Goal: Use online tool/utility: Utilize a website feature to perform a specific function

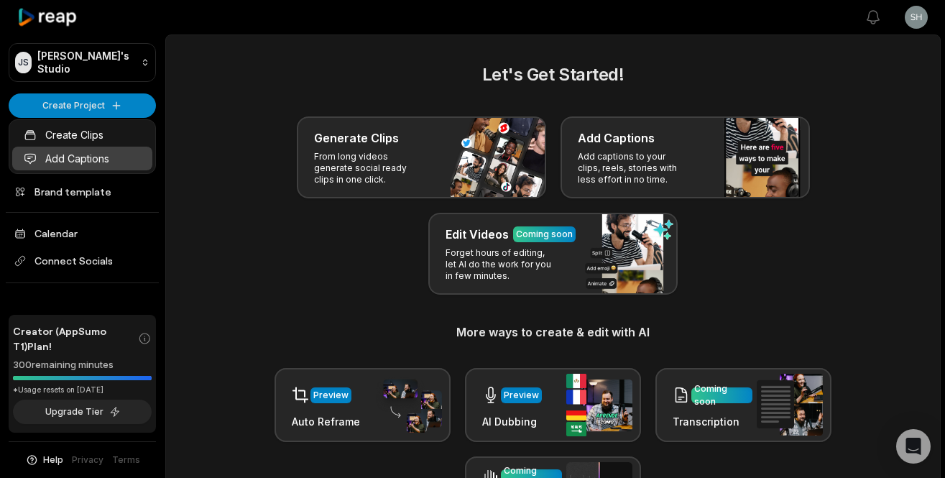
click at [78, 163] on link "Add Captions" at bounding box center [82, 159] width 140 height 24
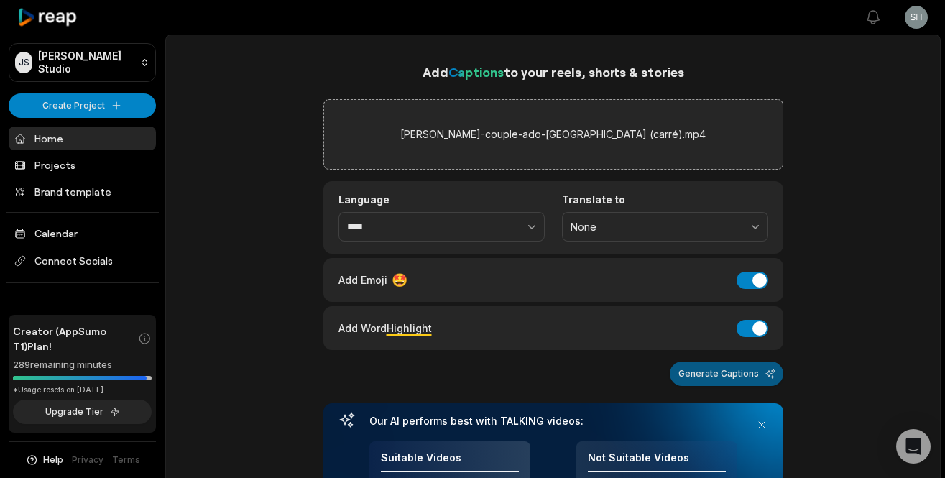
click at [727, 373] on button "Generate Captions" at bounding box center [727, 373] width 114 height 24
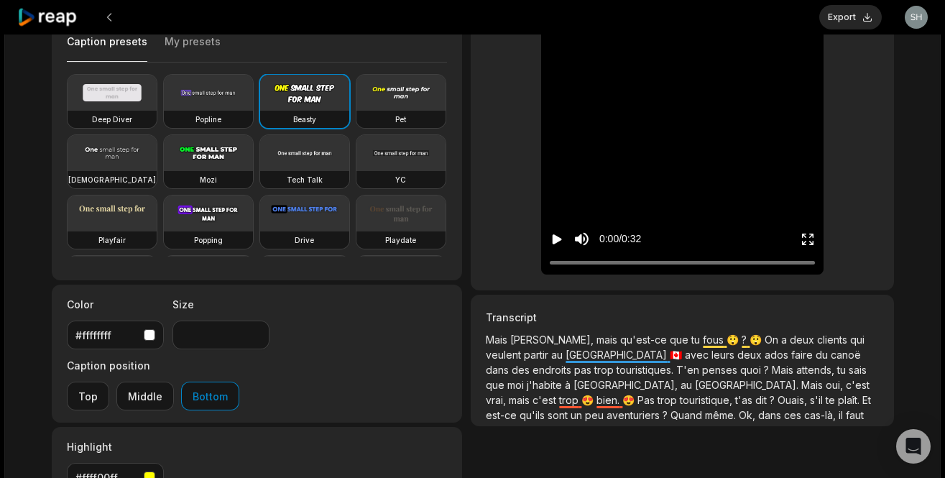
scroll to position [281, 0]
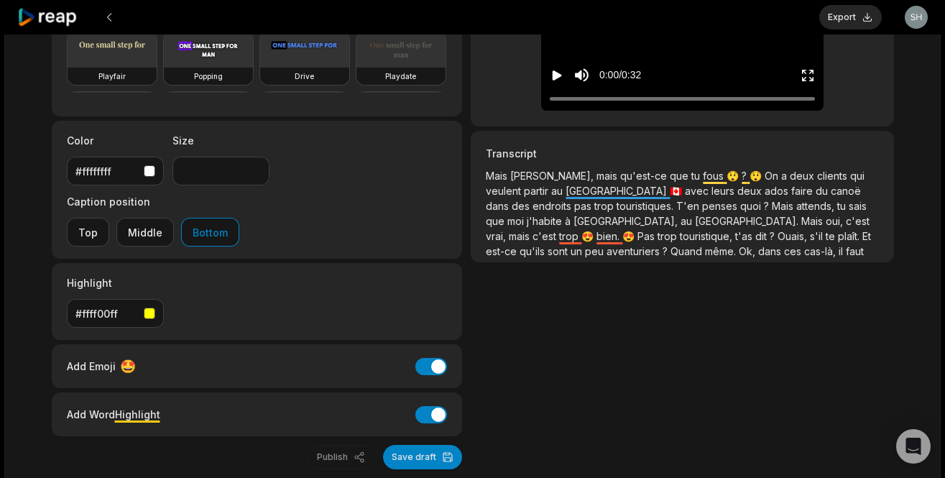
click at [106, 306] on div "#ffff00ff" at bounding box center [106, 313] width 63 height 15
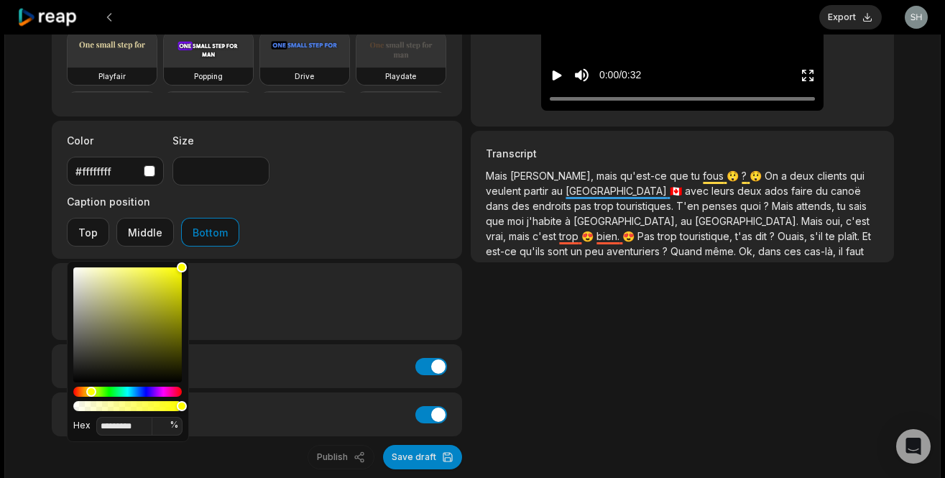
click at [279, 263] on div "Highlight #ffff00ff" at bounding box center [257, 301] width 411 height 77
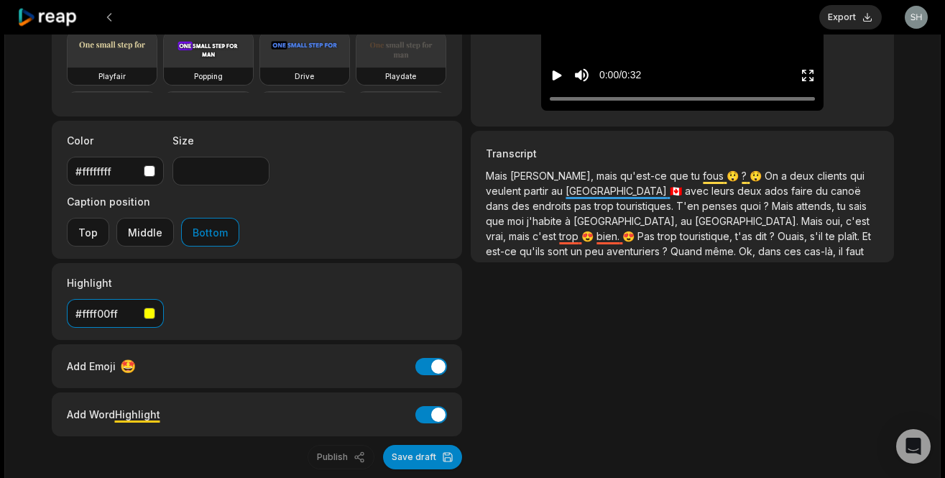
scroll to position [0, 0]
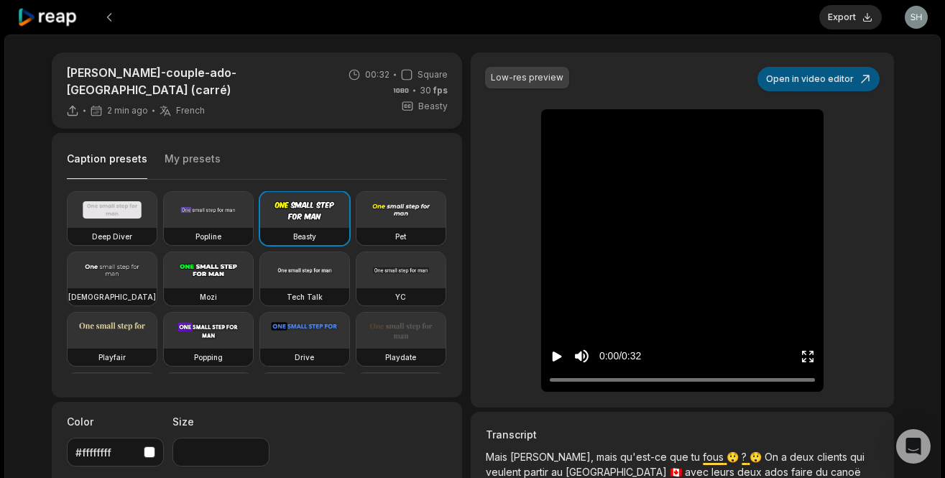
click at [803, 75] on button "Open in video editor" at bounding box center [818, 79] width 122 height 24
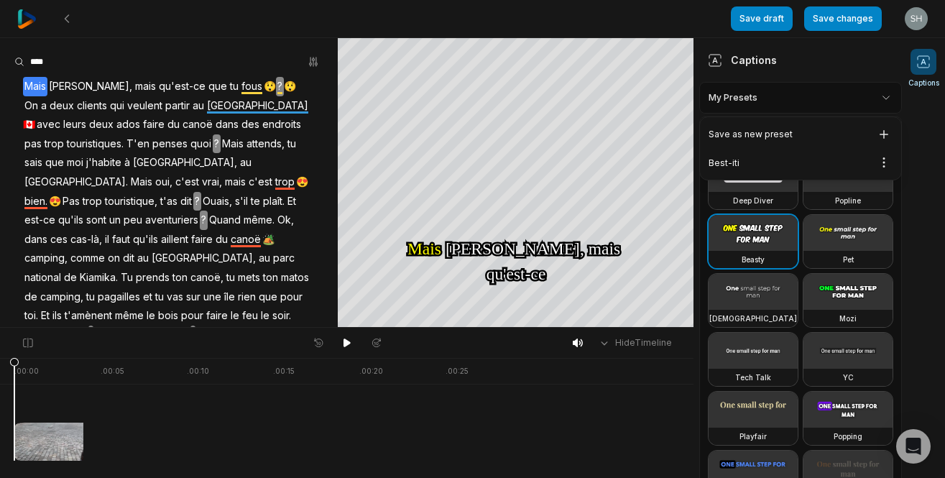
click at [786, 98] on html "Save draft Save changes Open user menu Captions Your browser does not support m…" at bounding box center [472, 239] width 945 height 478
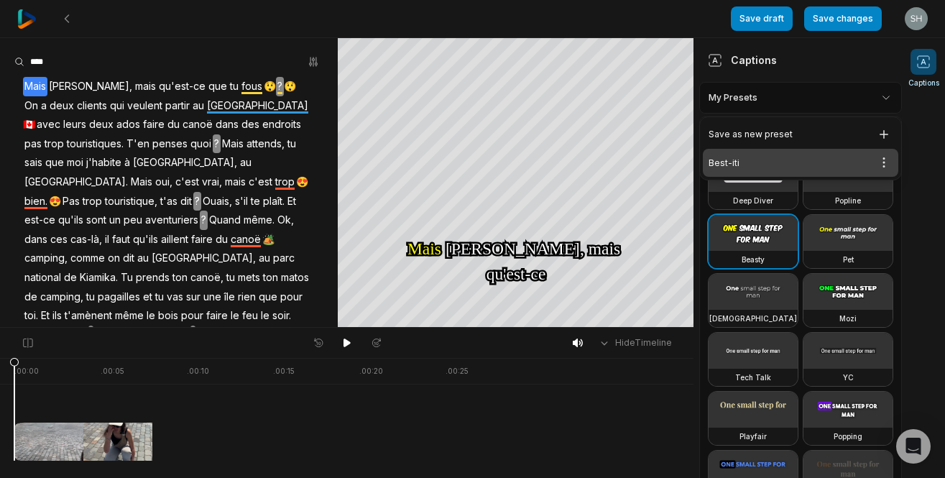
click at [741, 165] on div "Best-iti Open options" at bounding box center [800, 163] width 195 height 28
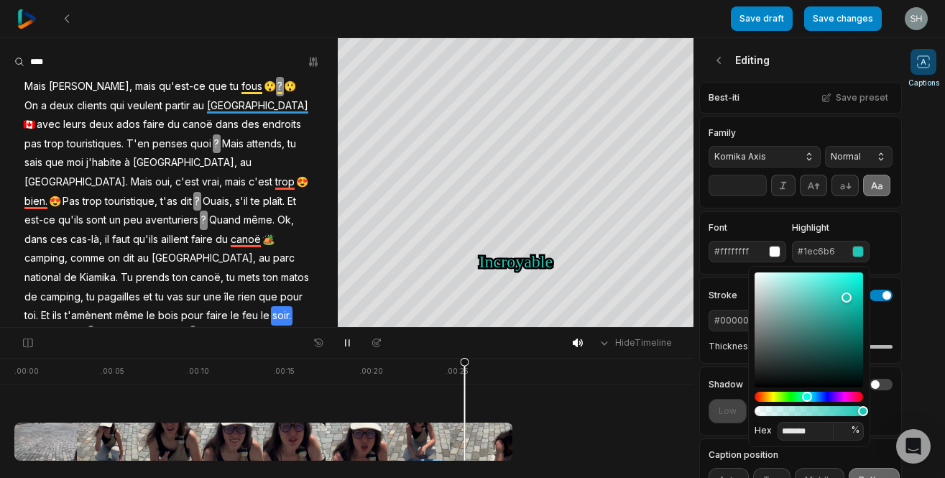
type input "*******"
click at [842, 64] on div "Editing" at bounding box center [800, 60] width 203 height 44
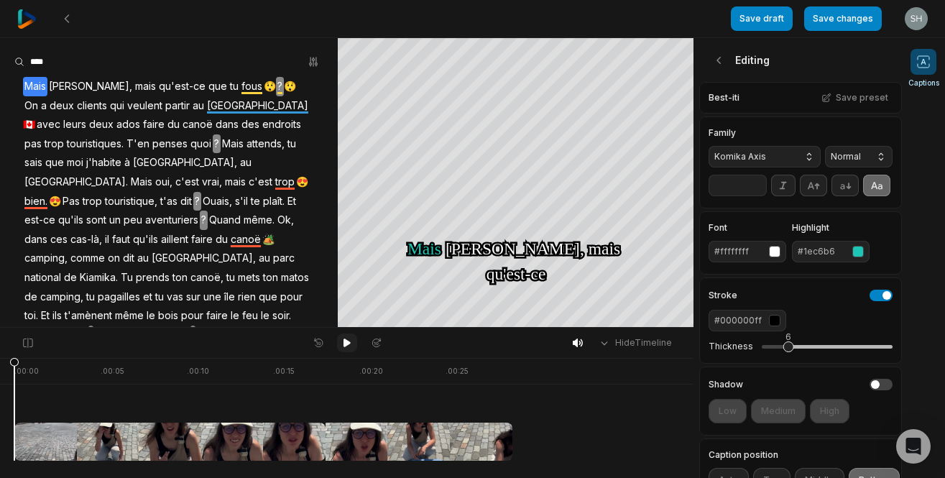
click at [349, 343] on icon at bounding box center [346, 342] width 7 height 9
click at [836, 27] on button "Save changes" at bounding box center [843, 18] width 78 height 24
